Goal: Navigation & Orientation: Find specific page/section

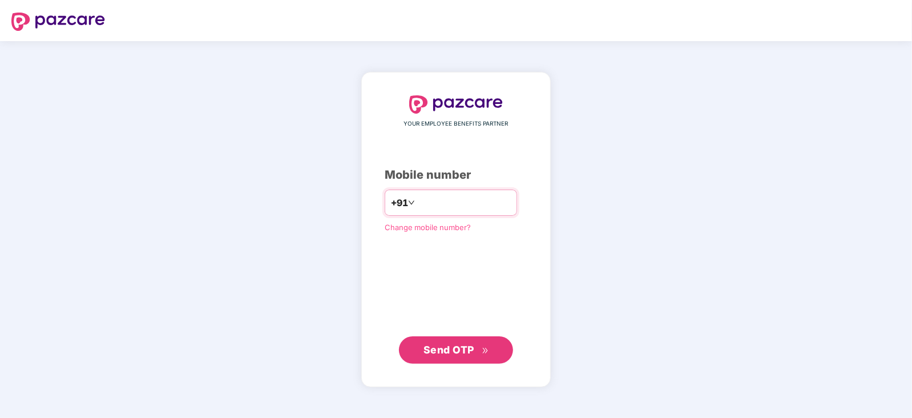
click at [458, 197] on input "number" at bounding box center [464, 202] width 94 height 18
type input "**********"
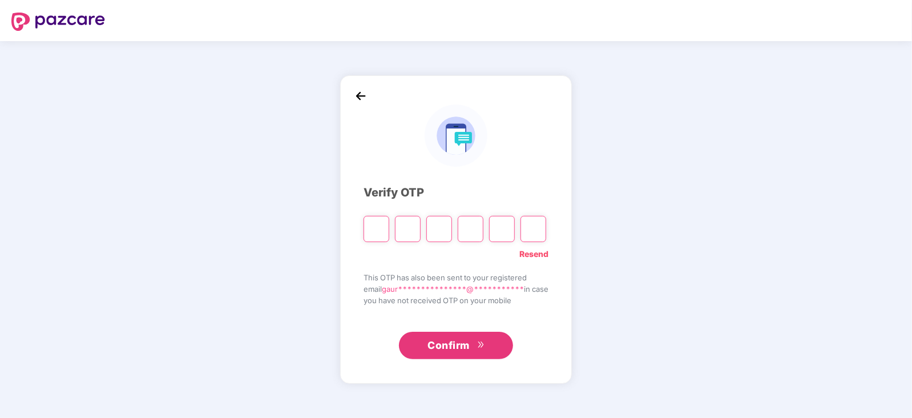
type input "*"
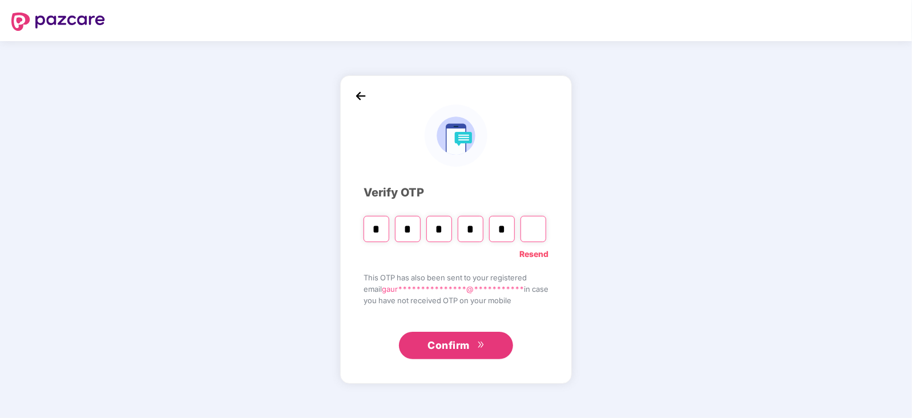
type input "*"
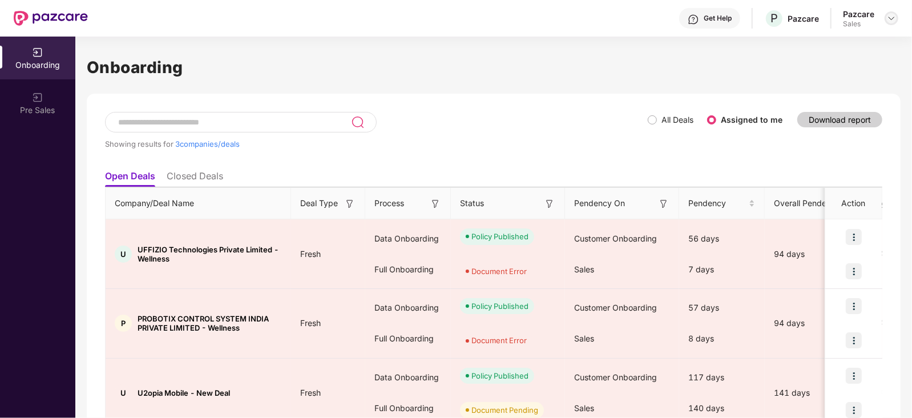
click at [887, 24] on div at bounding box center [892, 18] width 14 height 14
click at [889, 17] on img at bounding box center [891, 18] width 9 height 9
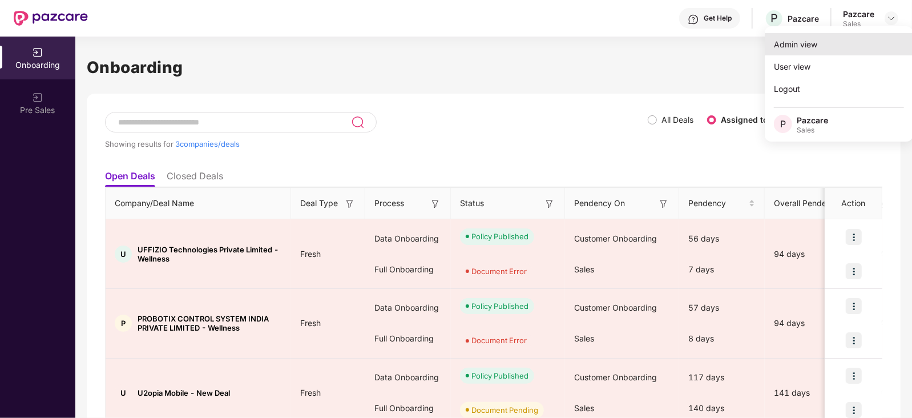
click at [814, 36] on div "Admin view" at bounding box center [839, 44] width 148 height 22
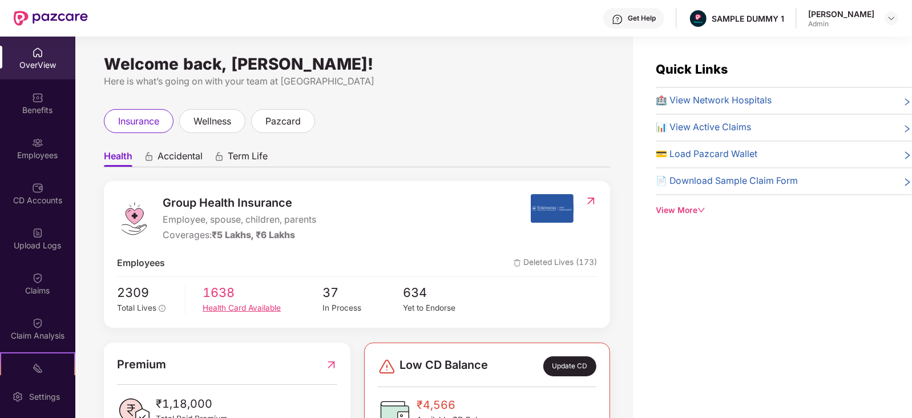
click at [233, 296] on span "1638" at bounding box center [263, 291] width 120 height 19
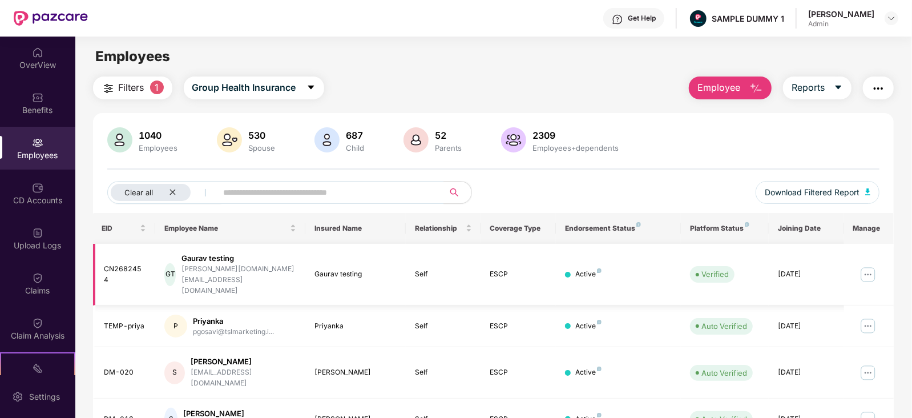
click at [865, 265] on img at bounding box center [868, 274] width 18 height 18
click at [330, 184] on input "text" at bounding box center [326, 192] width 205 height 17
click at [872, 266] on img at bounding box center [868, 274] width 18 height 18
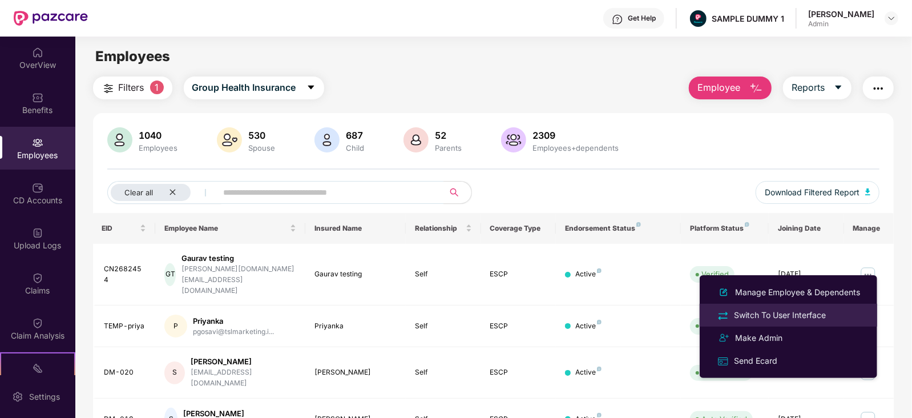
click at [756, 309] on div "Switch To User Interface" at bounding box center [780, 315] width 96 height 13
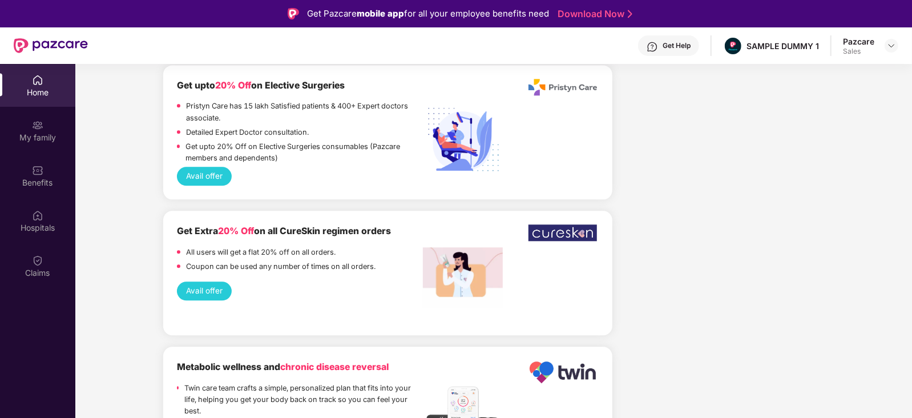
scroll to position [1769, 0]
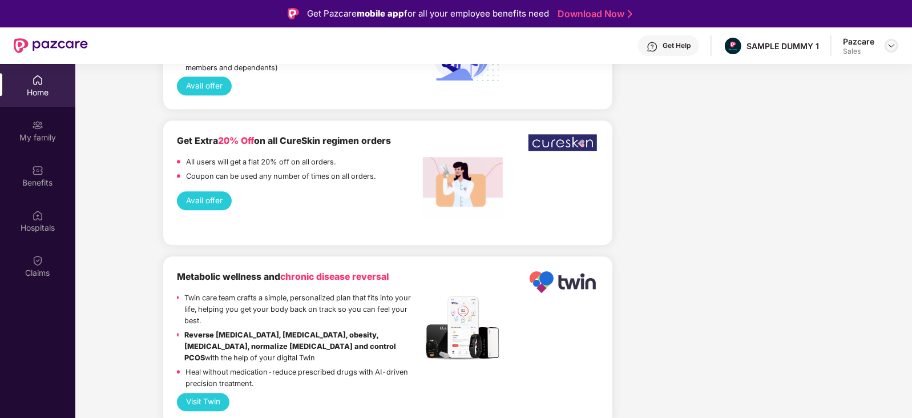
click at [888, 47] on img at bounding box center [891, 45] width 9 height 9
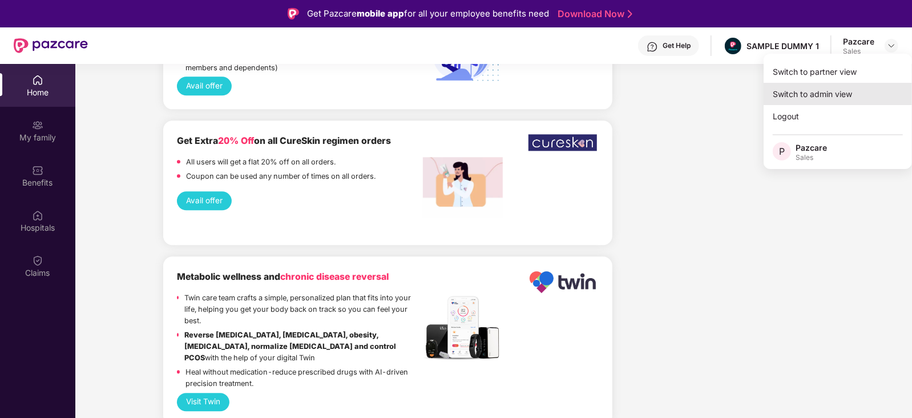
click at [841, 91] on div "Switch to admin view" at bounding box center [838, 94] width 148 height 22
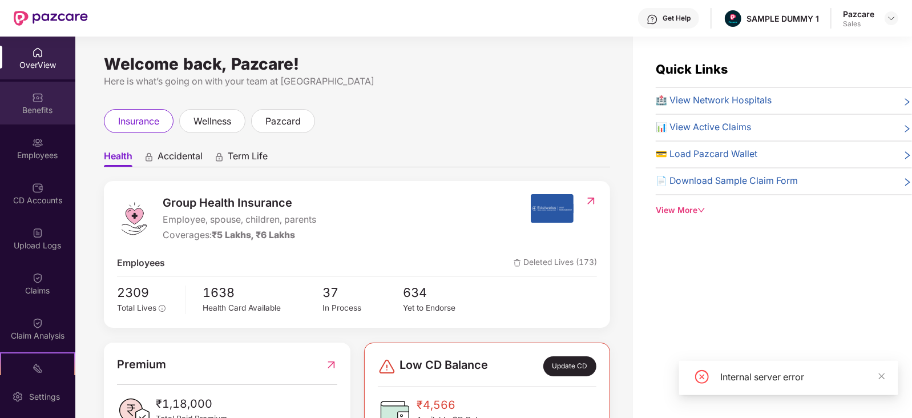
click at [46, 111] on div "Benefits" at bounding box center [37, 109] width 75 height 11
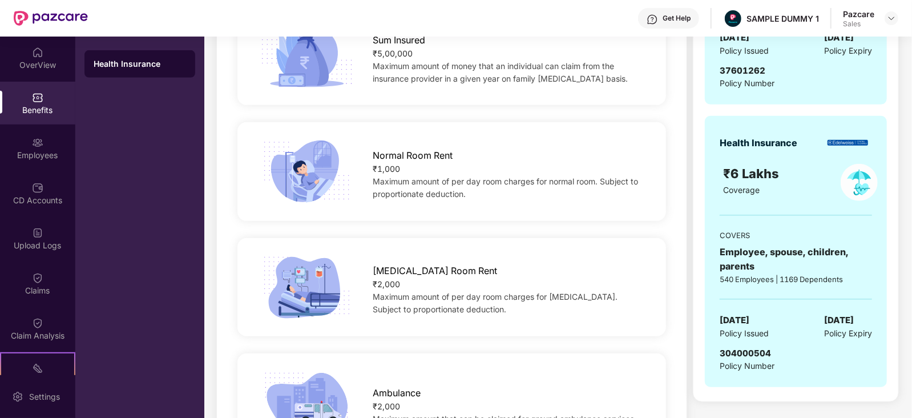
scroll to position [0, 0]
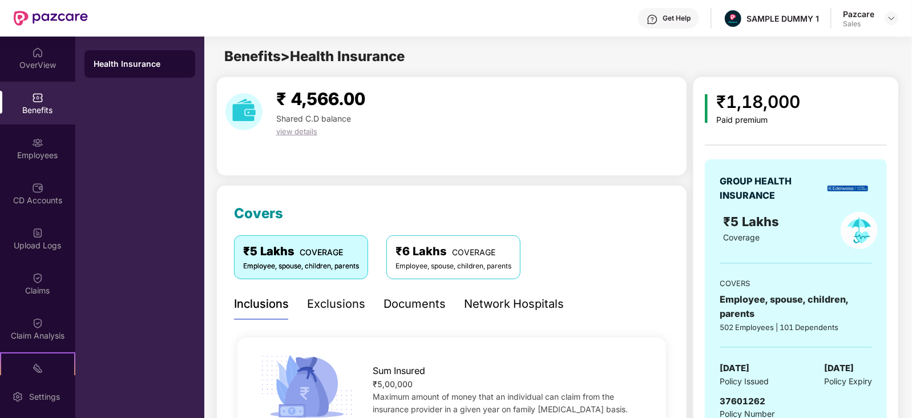
click at [407, 302] on div "Documents" at bounding box center [414, 304] width 62 height 18
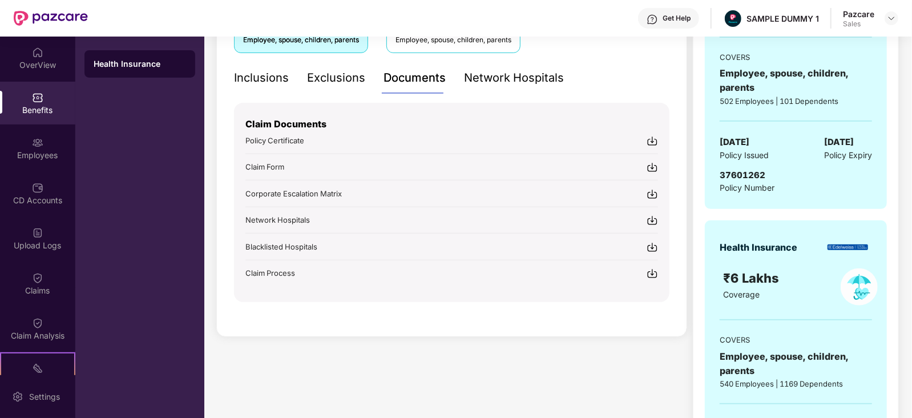
scroll to position [322, 0]
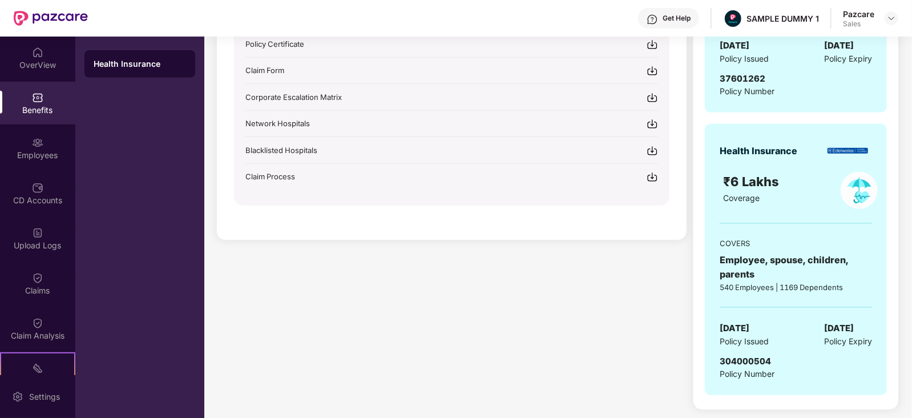
click at [305, 171] on div "Claim Process" at bounding box center [451, 177] width 413 height 12
